Goal: Transaction & Acquisition: Purchase product/service

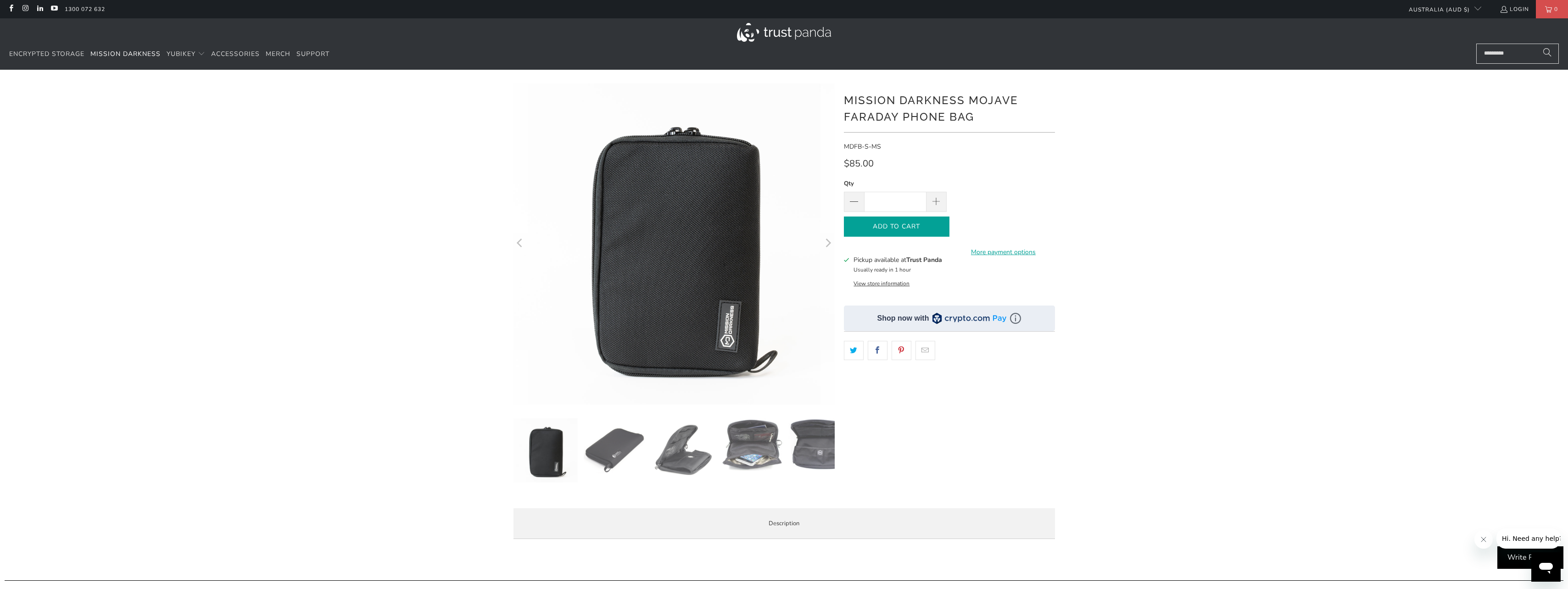
click at [920, 231] on button "Add to Cart" at bounding box center [896, 227] width 106 height 20
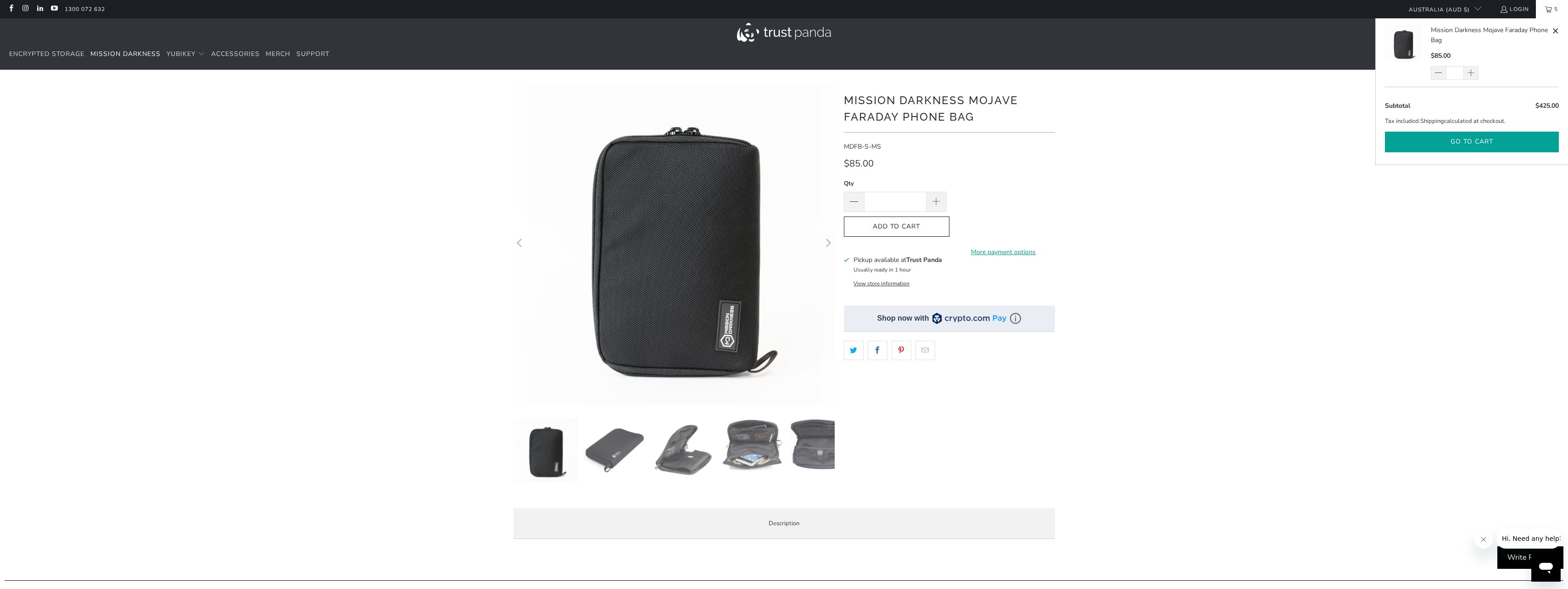
click at [1497, 147] on button "Go to cart" at bounding box center [1471, 142] width 174 height 20
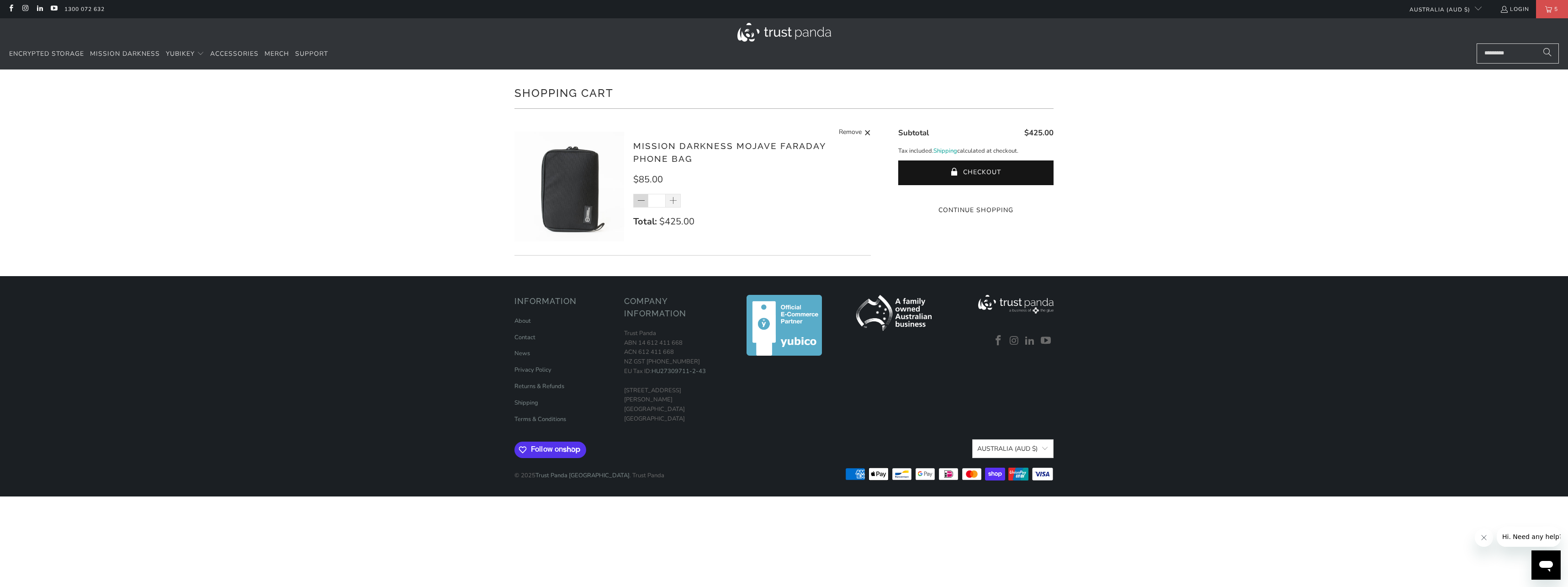
click at [645, 200] on span at bounding box center [641, 201] width 9 height 9
type input "*"
click at [987, 166] on button "Checkout" at bounding box center [976, 172] width 155 height 24
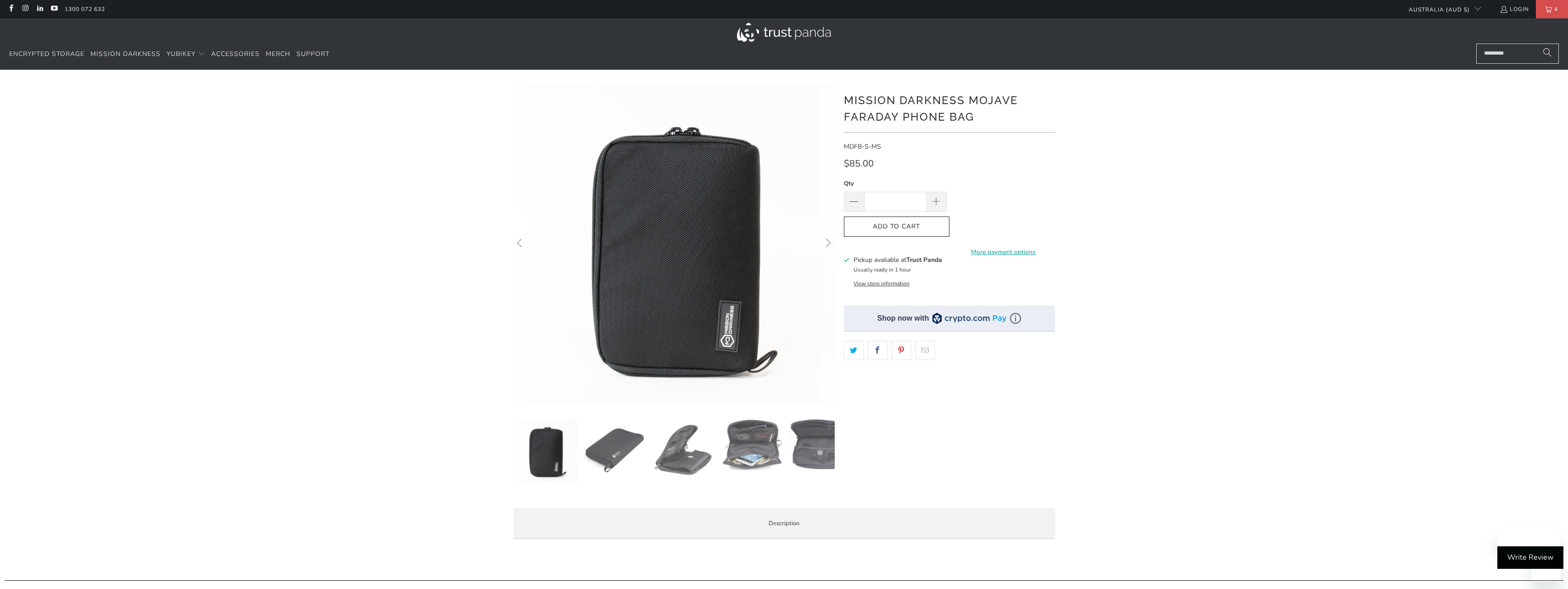
click at [674, 475] on img at bounding box center [683, 450] width 64 height 64
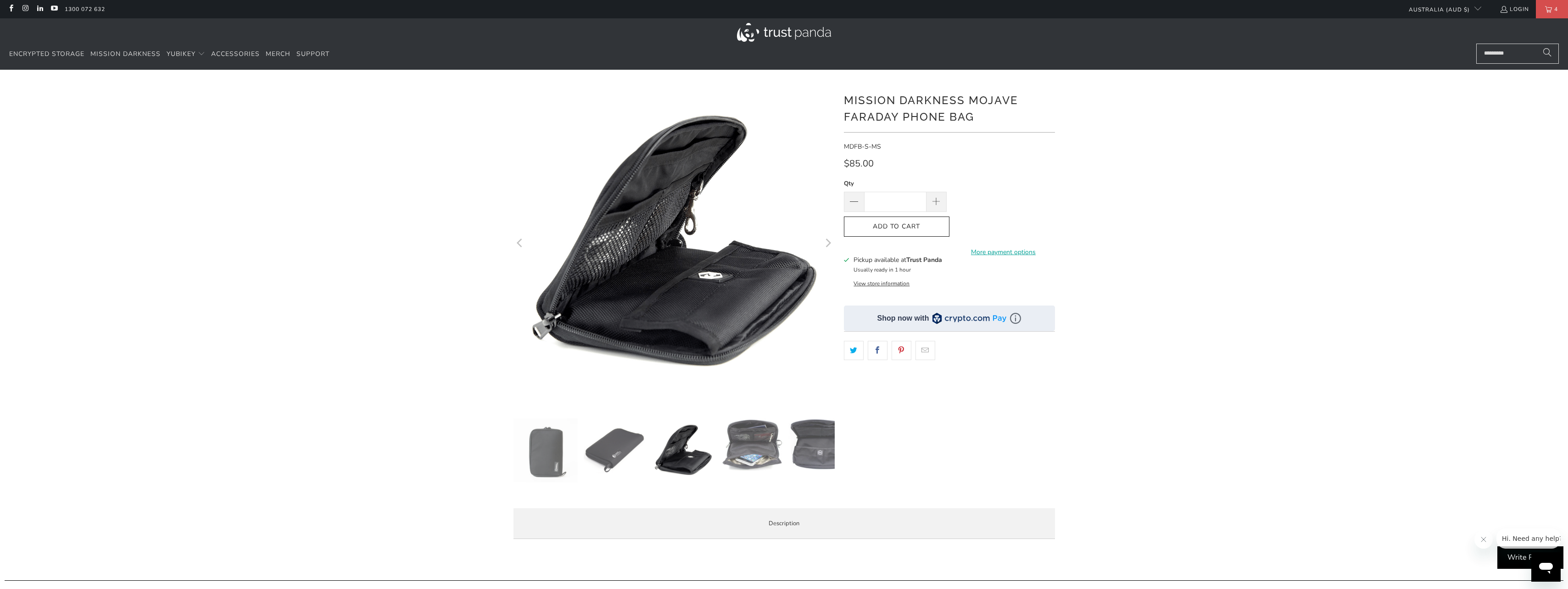
click at [750, 454] on img at bounding box center [752, 445] width 64 height 53
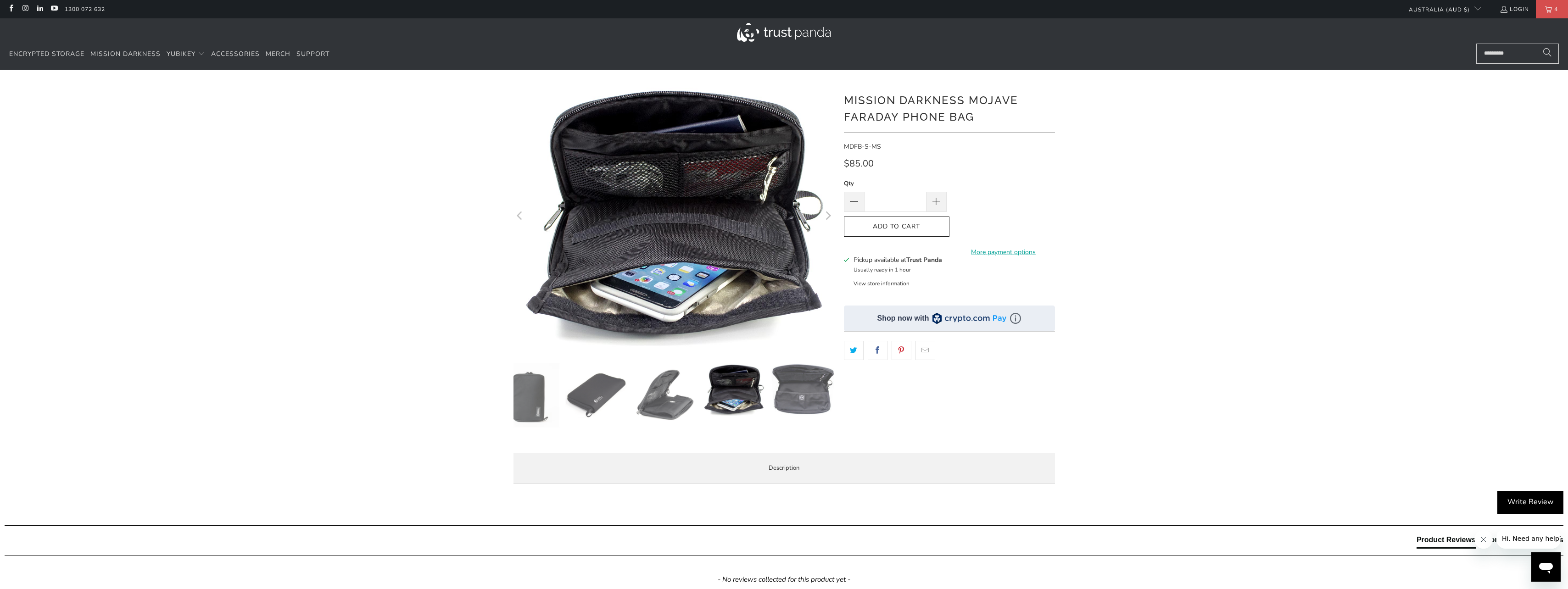
click at [818, 432] on div at bounding box center [674, 265] width 322 height 362
